Goal: Task Accomplishment & Management: Manage account settings

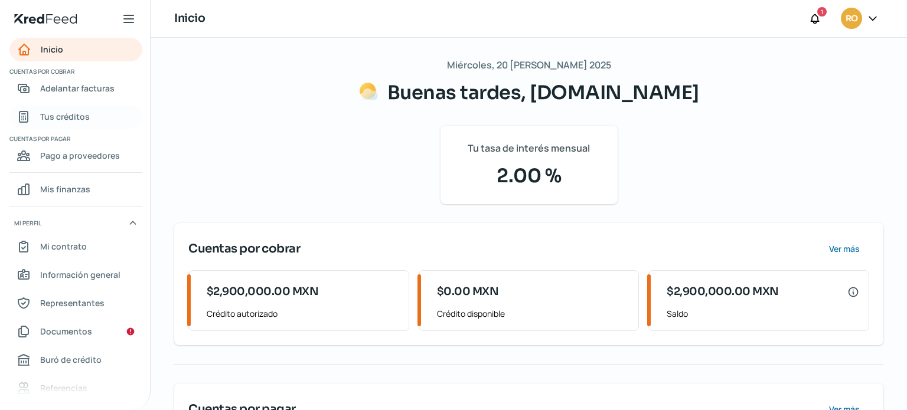
click at [78, 111] on span "Tus créditos" at bounding box center [65, 116] width 50 height 15
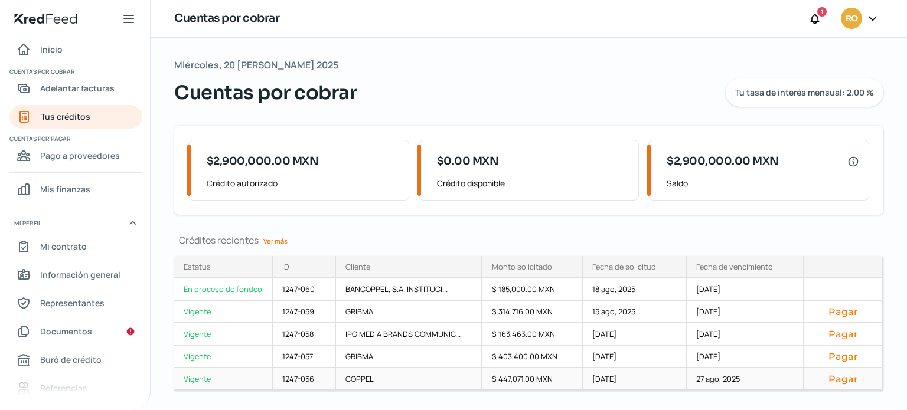
click at [844, 378] on button "Pagar" at bounding box center [842, 379] width 59 height 12
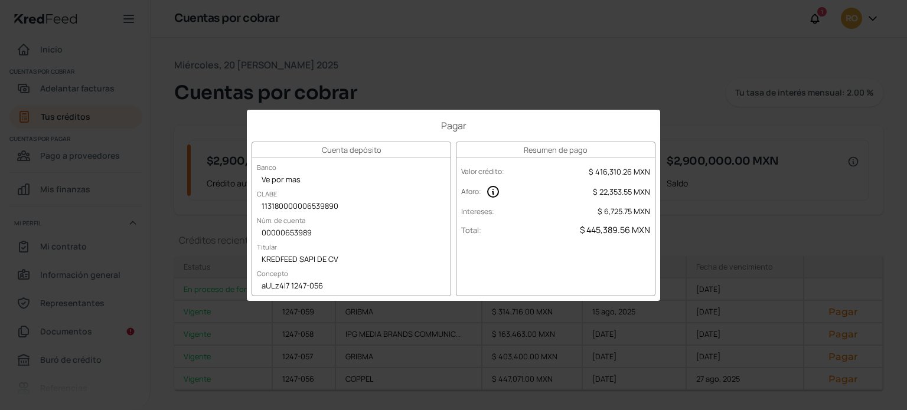
click at [516, 74] on div "Pagar Cuenta depósito Banco Ve por mas [PERSON_NAME] 113180000006539890 Núm. de…" at bounding box center [453, 205] width 907 height 410
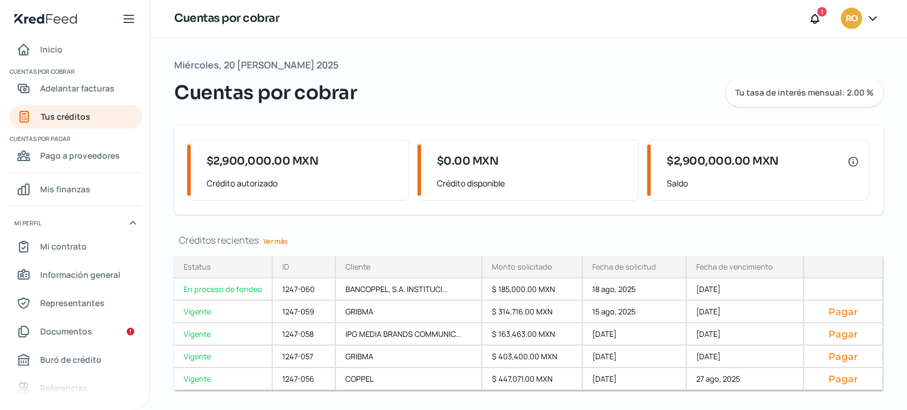
click at [274, 242] on link "Ver más" at bounding box center [276, 241] width 34 height 18
